Goal: Information Seeking & Learning: Learn about a topic

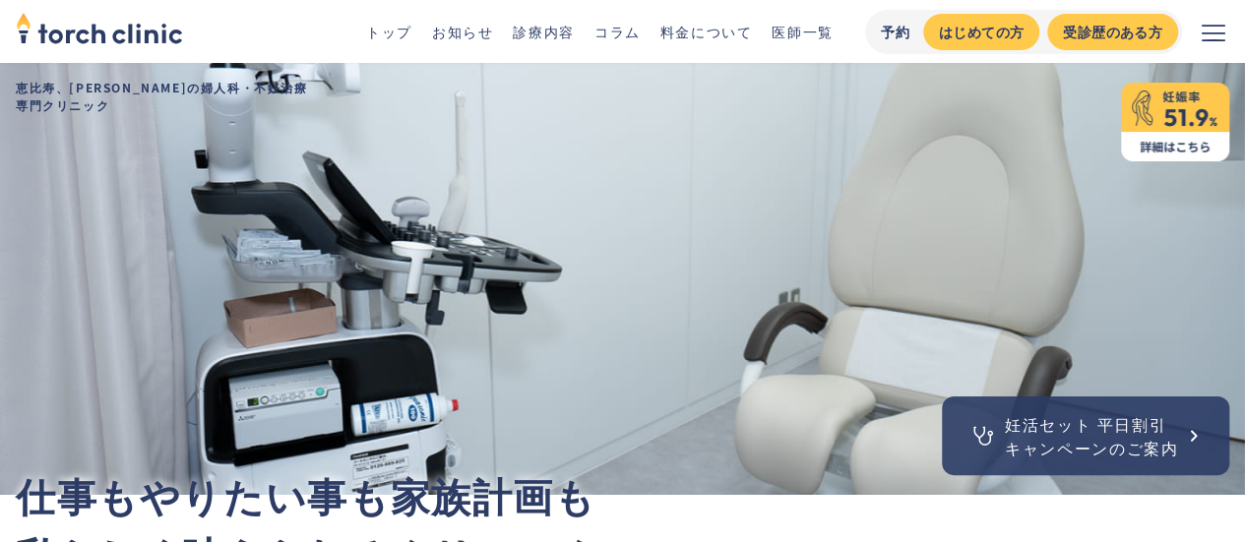
click at [260, 162] on div "妊活セット 平日割引 キャンペーンのご案内" at bounding box center [622, 279] width 1245 height 432
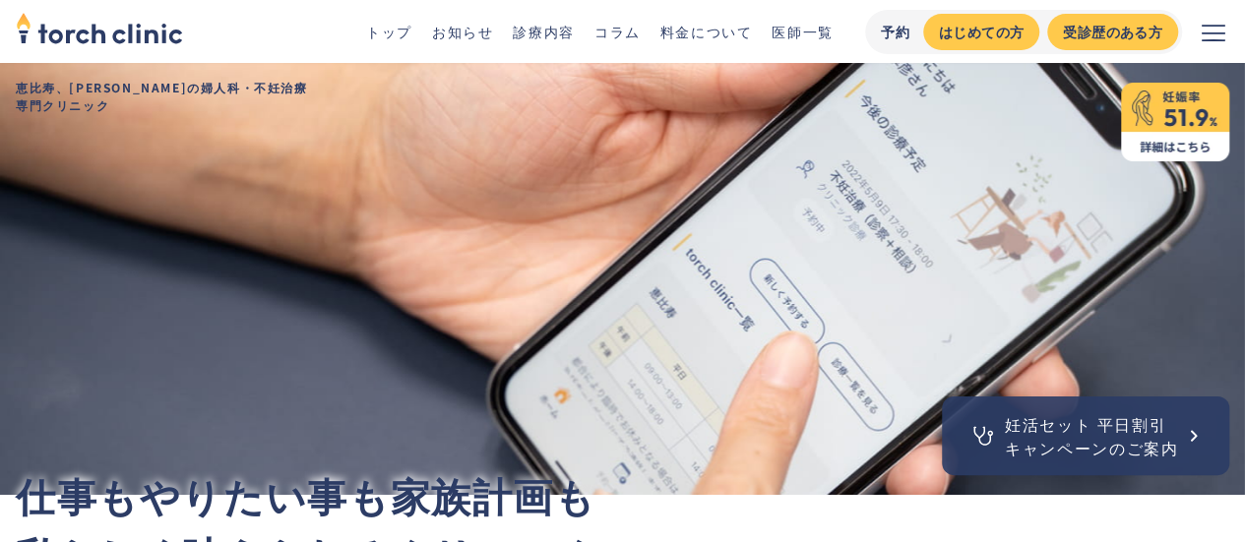
click at [628, 29] on link "コラム" at bounding box center [617, 32] width 46 height 20
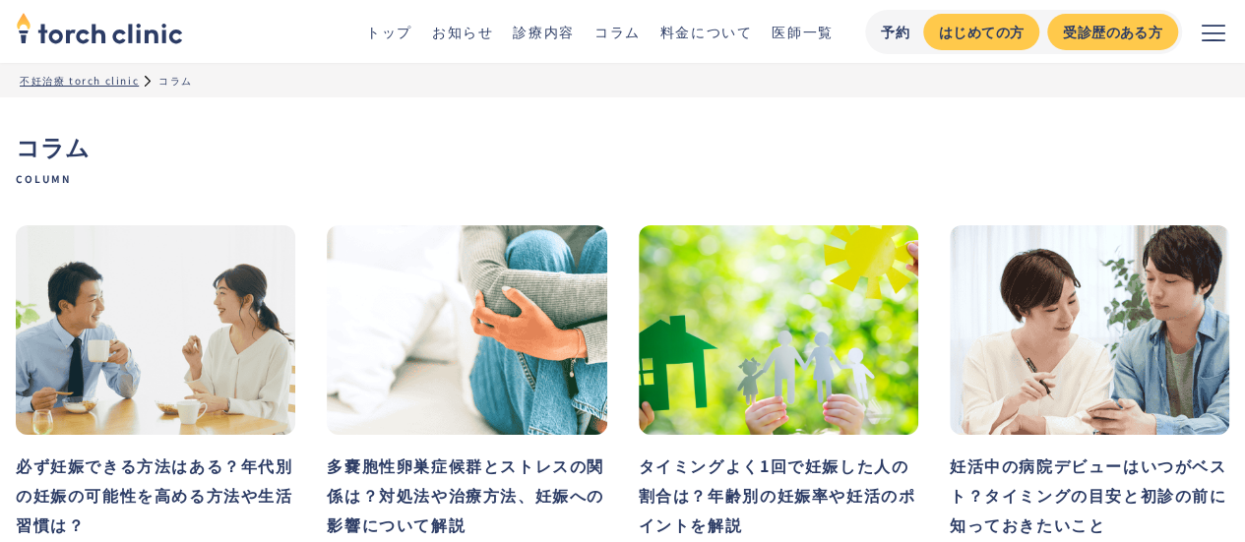
click at [279, 96] on nav "不妊治療 torch clinic コラム" at bounding box center [622, 80] width 1245 height 34
